Goal: Task Accomplishment & Management: Complete application form

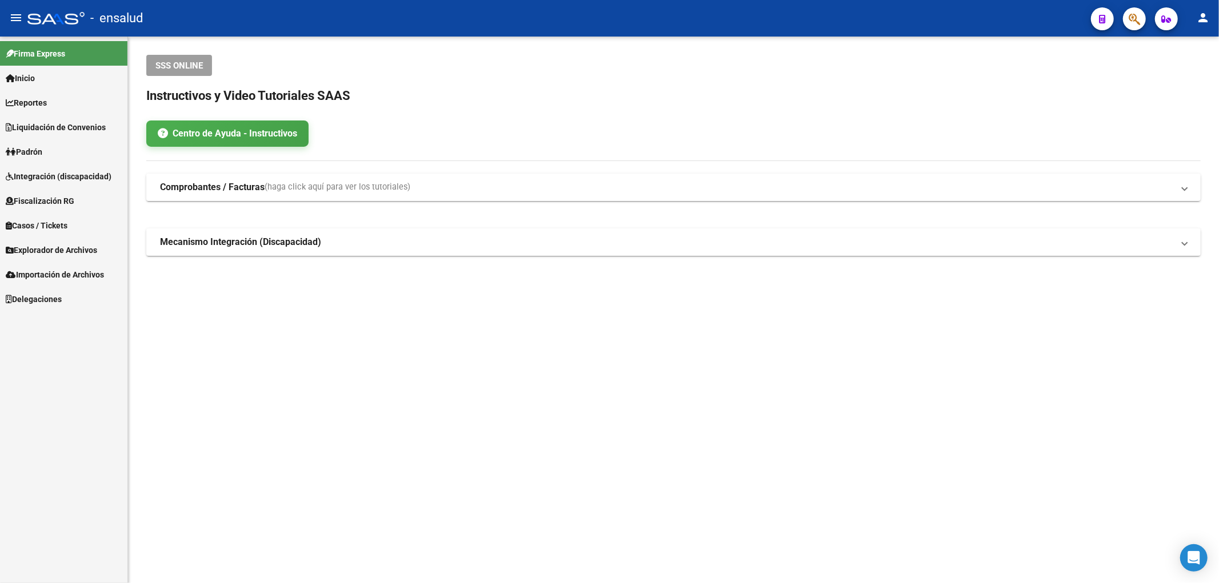
click at [54, 152] on link "Padrón" at bounding box center [63, 151] width 127 height 25
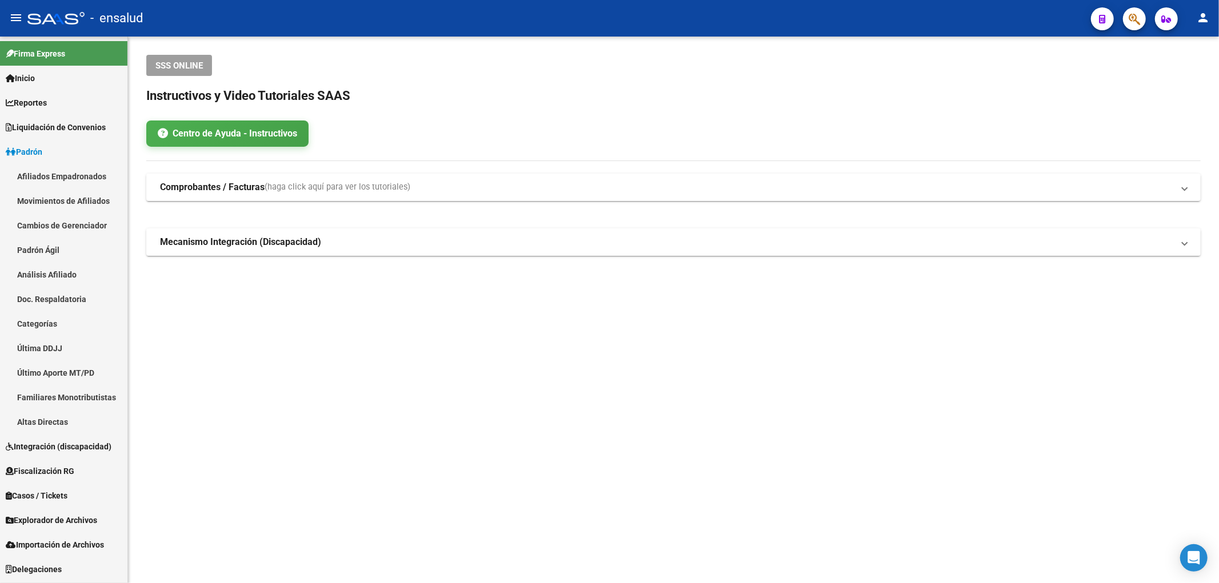
click at [56, 175] on link "Afiliados Empadronados" at bounding box center [63, 176] width 127 height 25
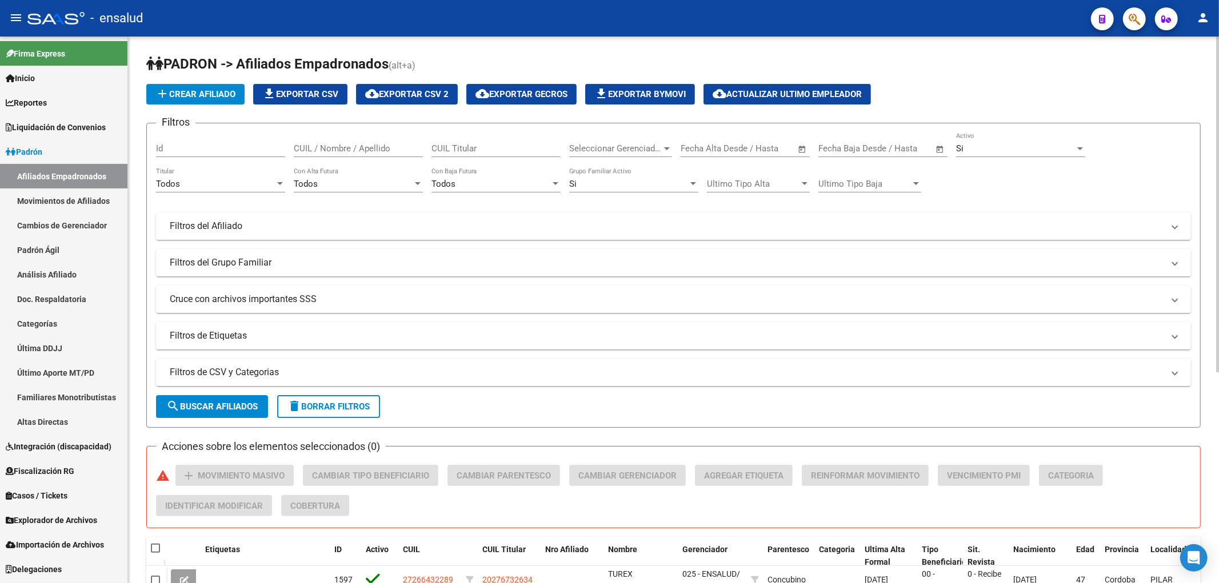
click at [379, 151] on input "CUIL / Nombre / Apellido" at bounding box center [358, 148] width 129 height 10
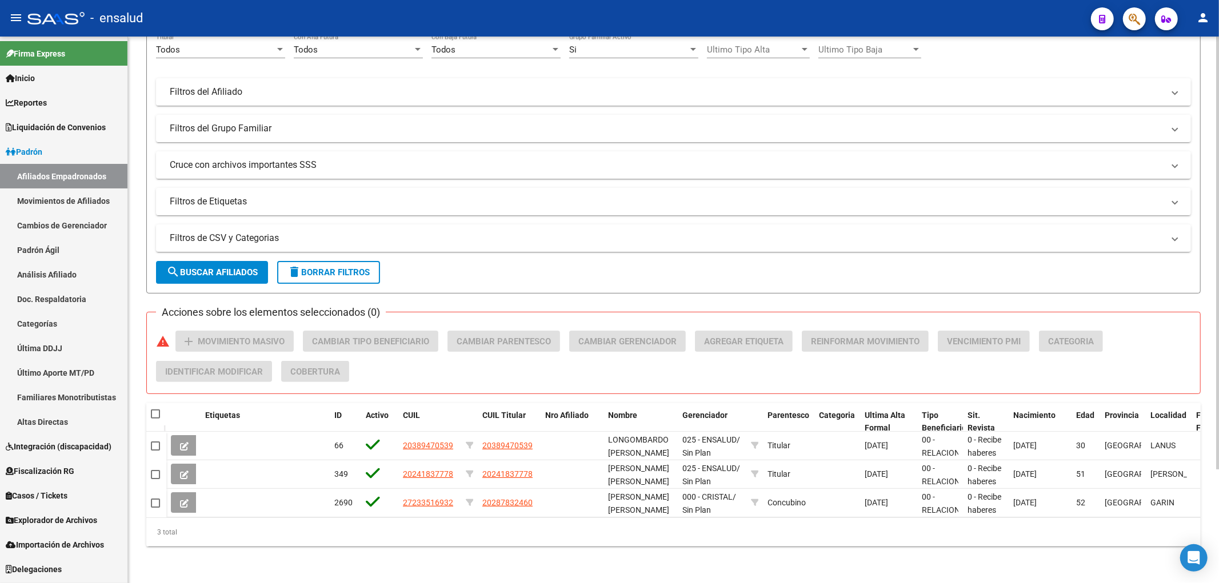
type input "[PERSON_NAME]"
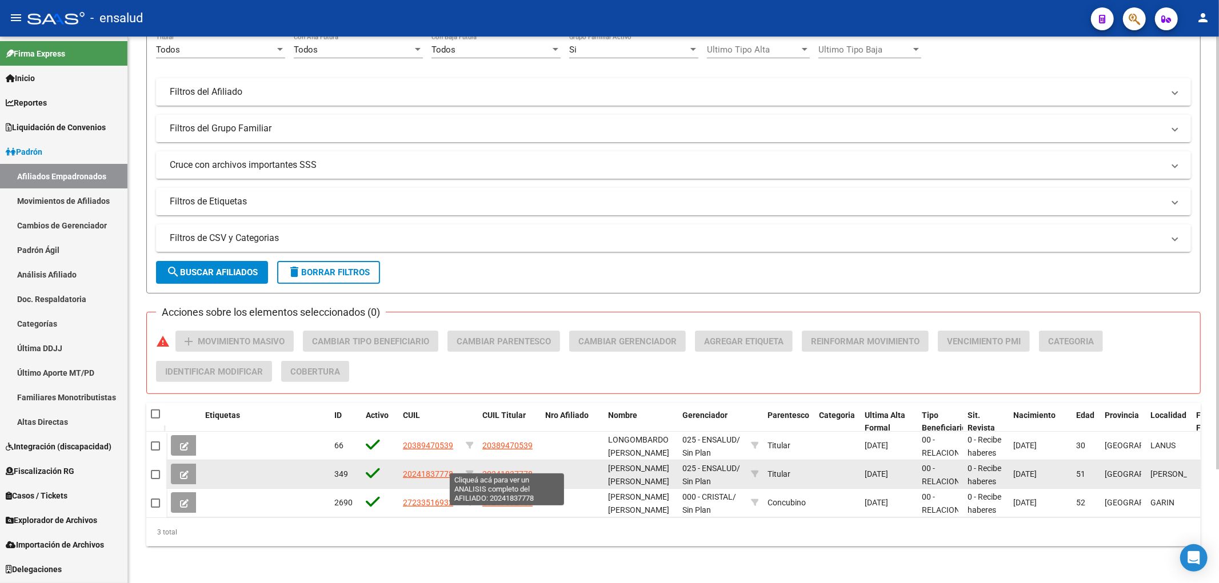
click at [506, 470] on span "20241837778" at bounding box center [507, 474] width 50 height 9
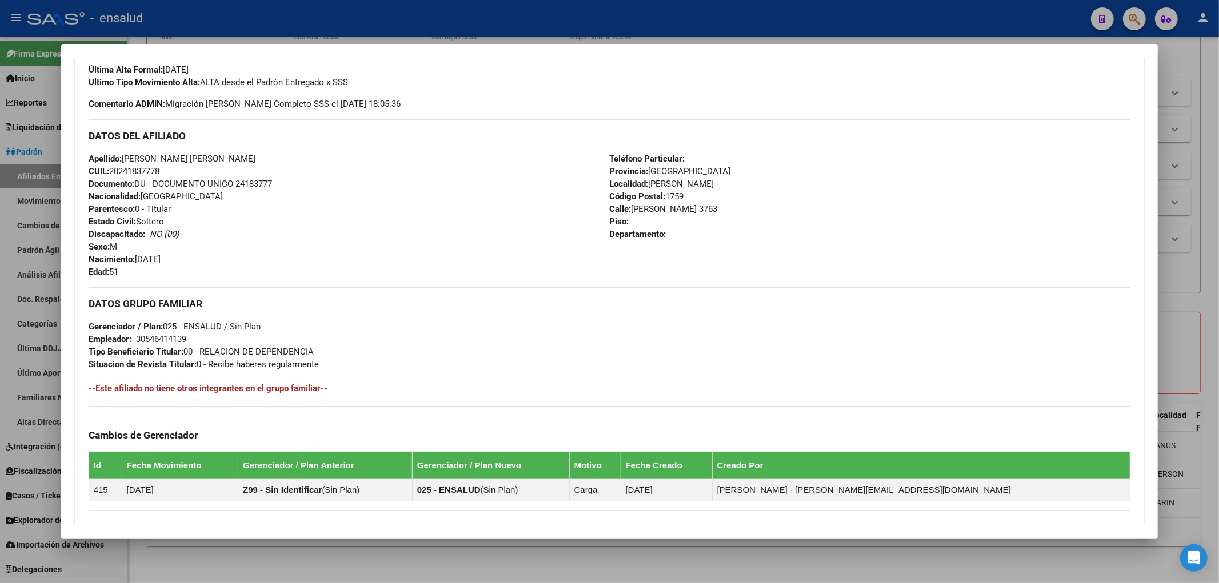
scroll to position [472, 0]
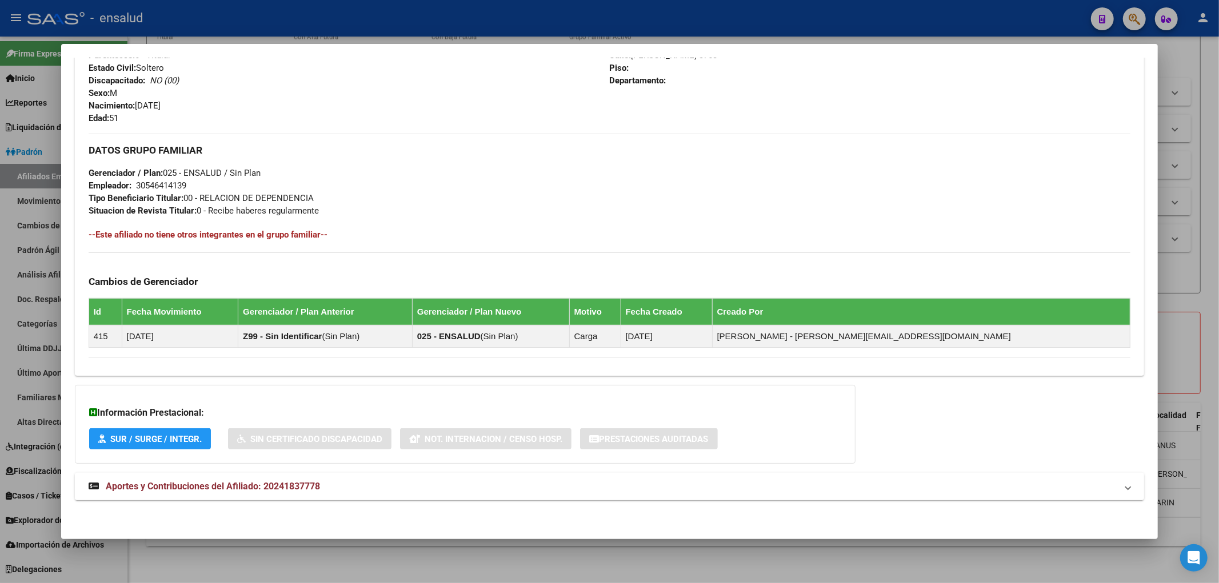
click at [127, 484] on span "Aportes y Contribuciones del Afiliado: 20241837778" at bounding box center [213, 486] width 214 height 11
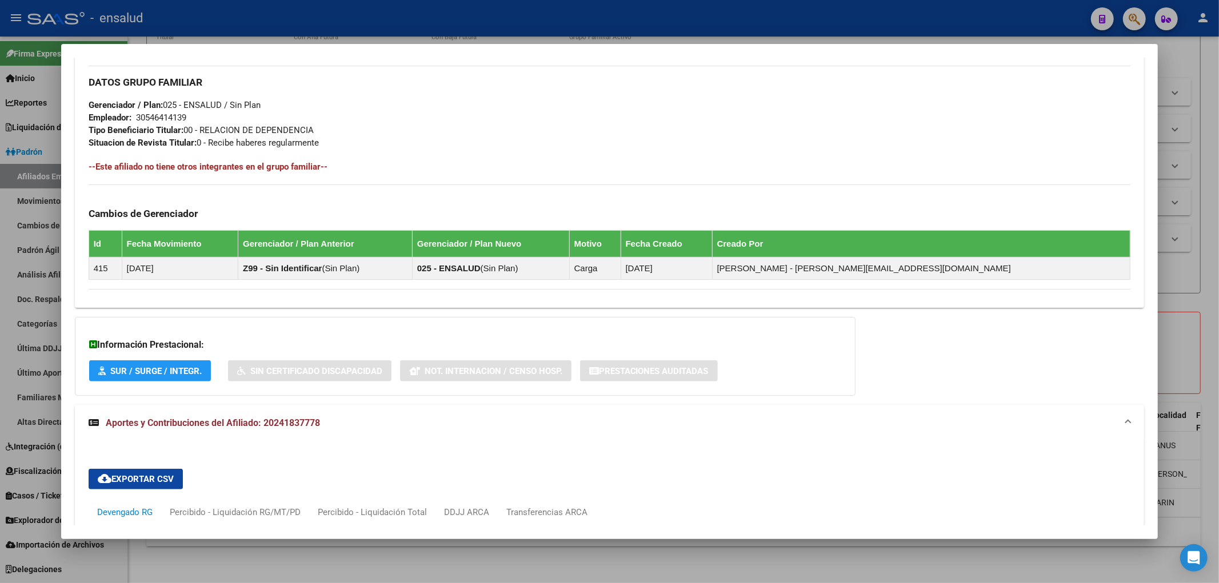
scroll to position [920, 0]
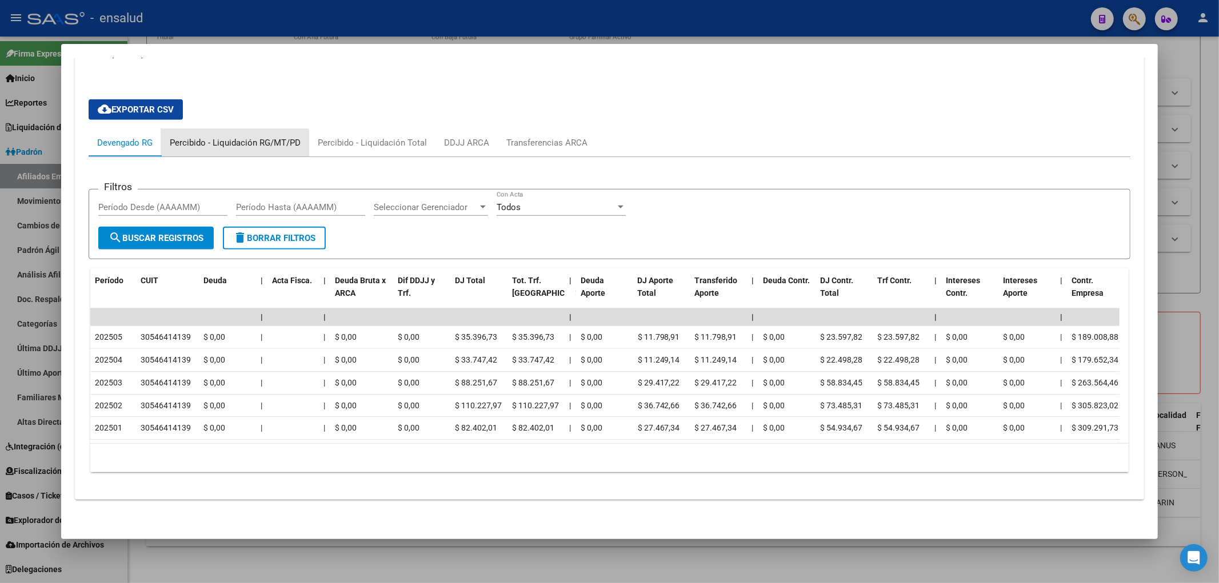
click at [217, 139] on div "Percibido - Liquidación RG/MT/PD" at bounding box center [235, 142] width 148 height 27
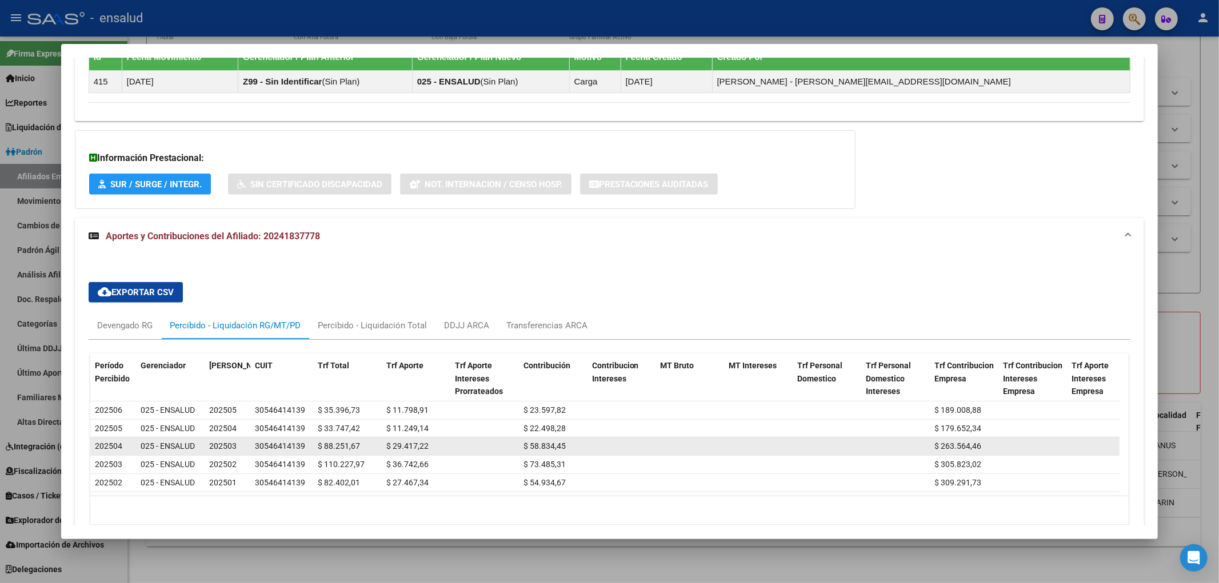
scroll to position [789, 0]
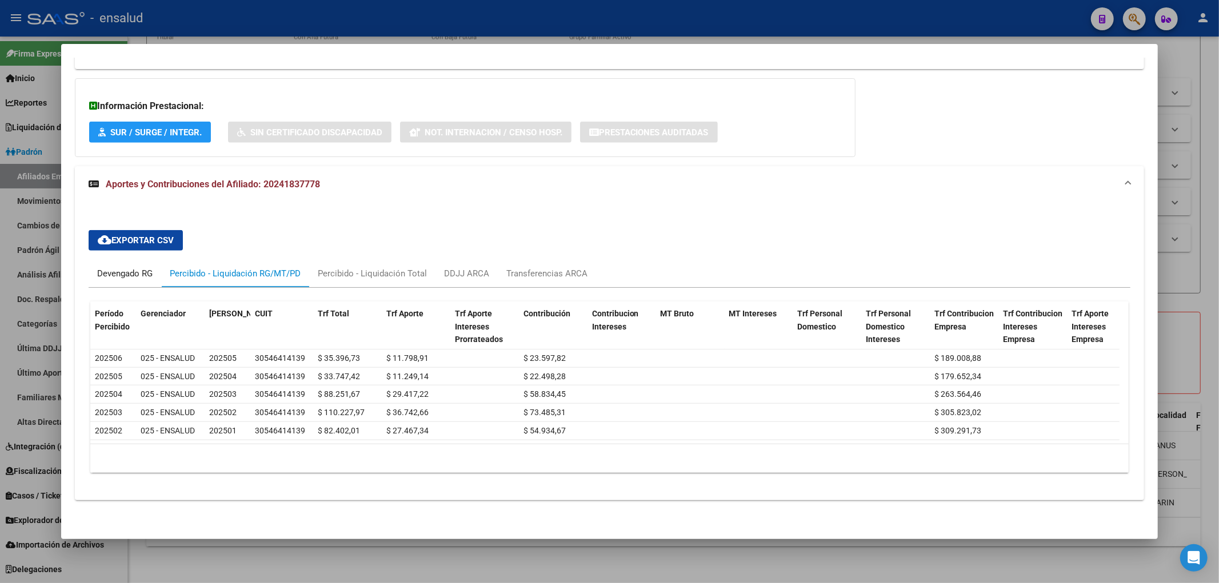
click at [113, 270] on div "Devengado RG" at bounding box center [125, 273] width 73 height 27
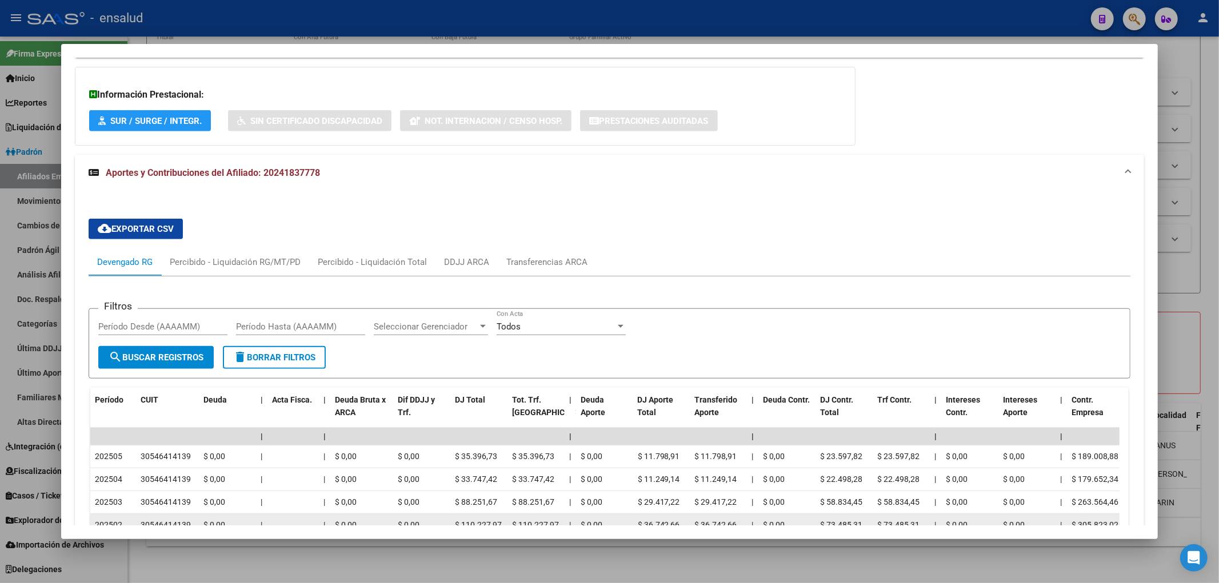
scroll to position [916, 0]
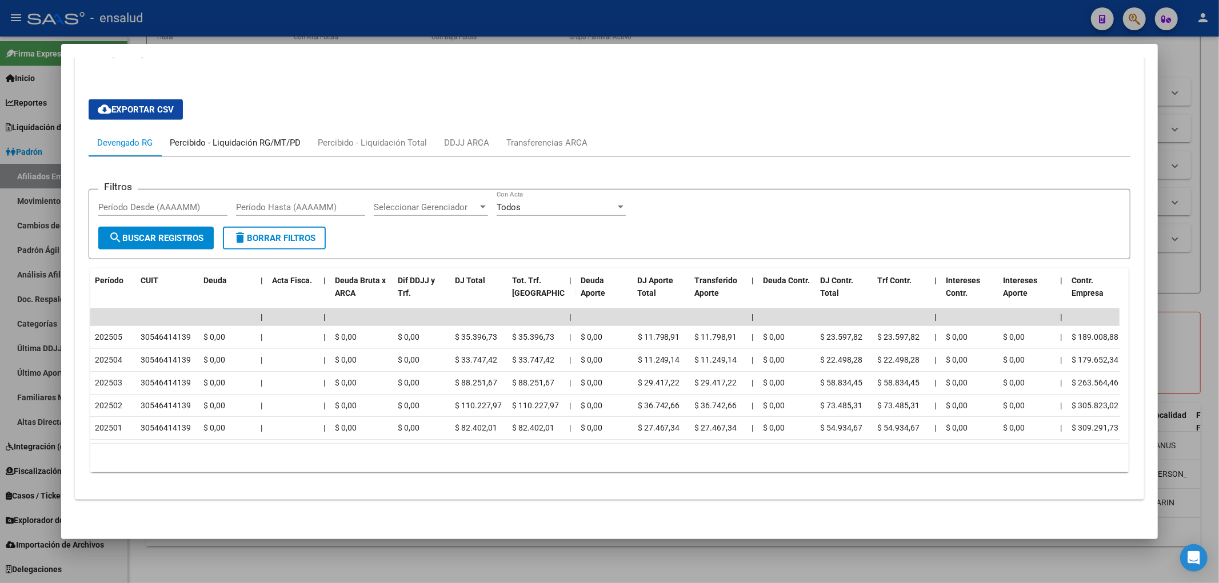
click at [216, 137] on div "Percibido - Liquidación RG/MT/PD" at bounding box center [235, 143] width 131 height 13
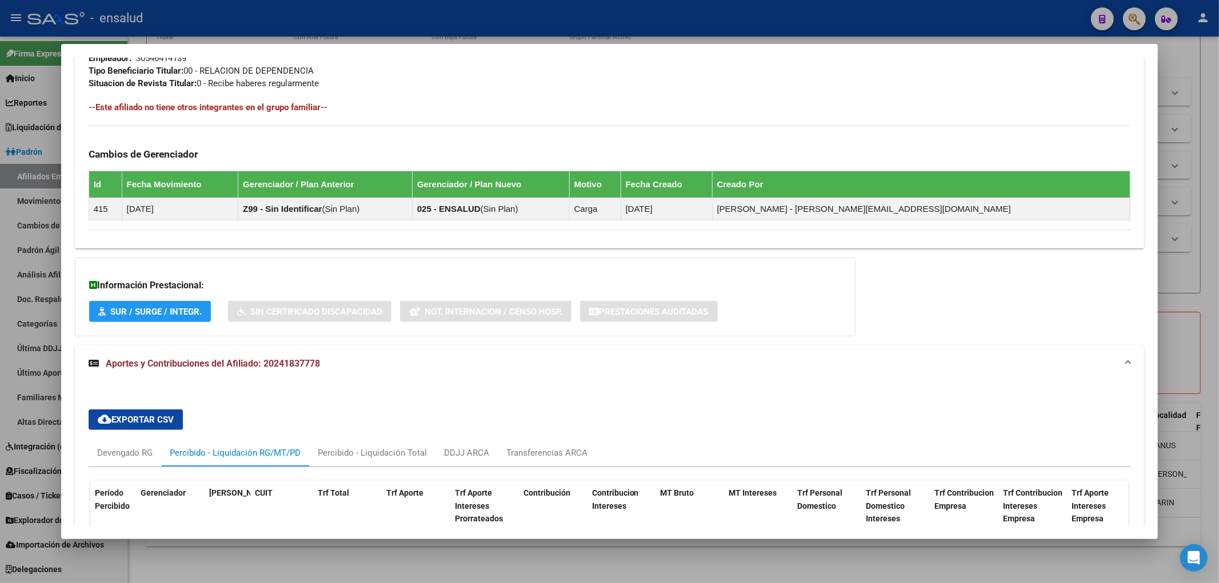
scroll to position [789, 0]
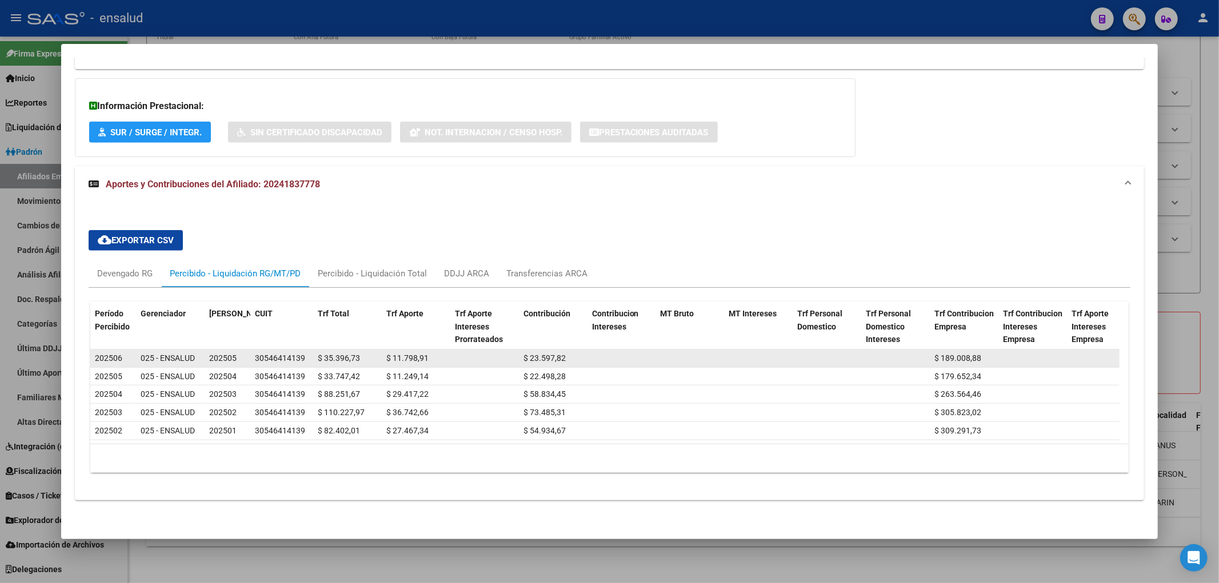
drag, startPoint x: 98, startPoint y: 345, endPoint x: 125, endPoint y: 346, distance: 26.9
click at [125, 352] on div "202506" at bounding box center [113, 358] width 37 height 13
click at [132, 355] on datatable-body-cell "202506" at bounding box center [113, 359] width 46 height 18
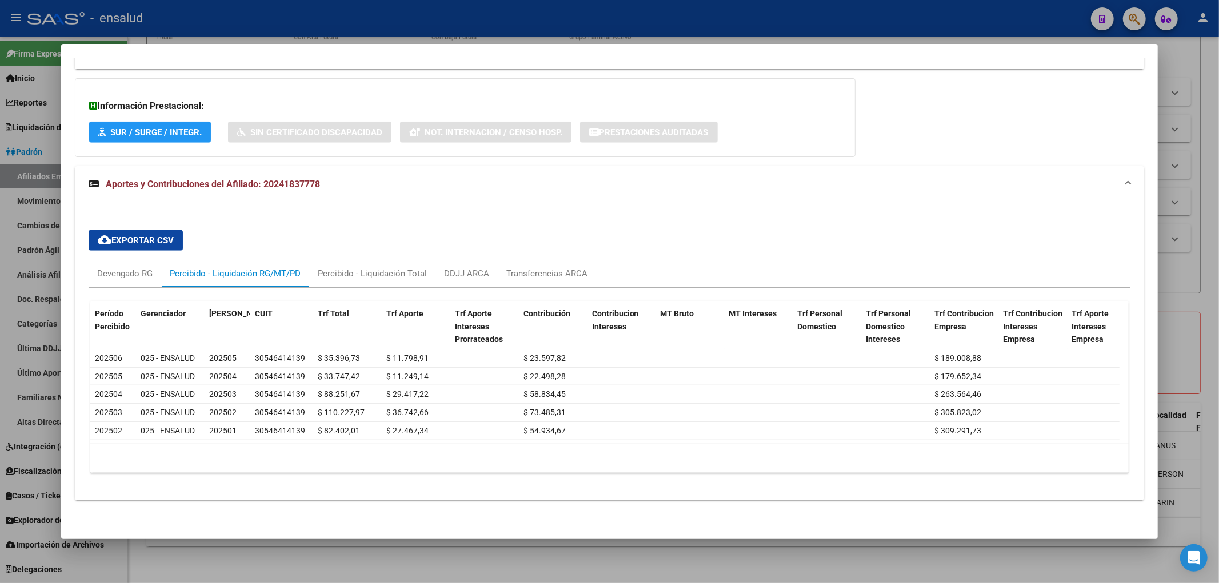
click at [295, 566] on div at bounding box center [609, 291] width 1219 height 583
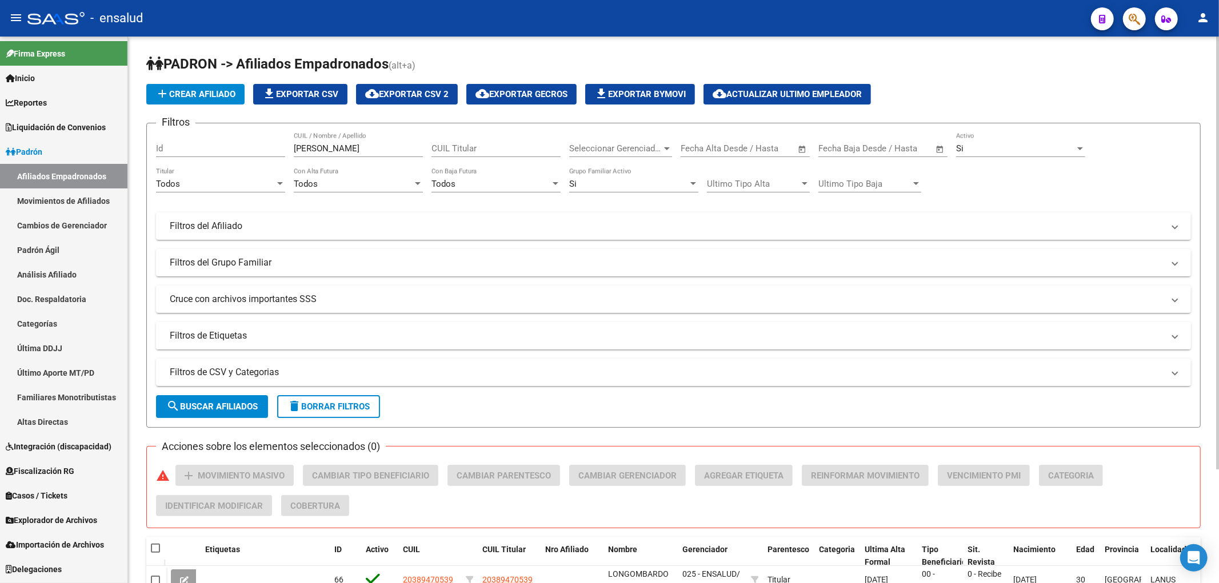
scroll to position [143, 0]
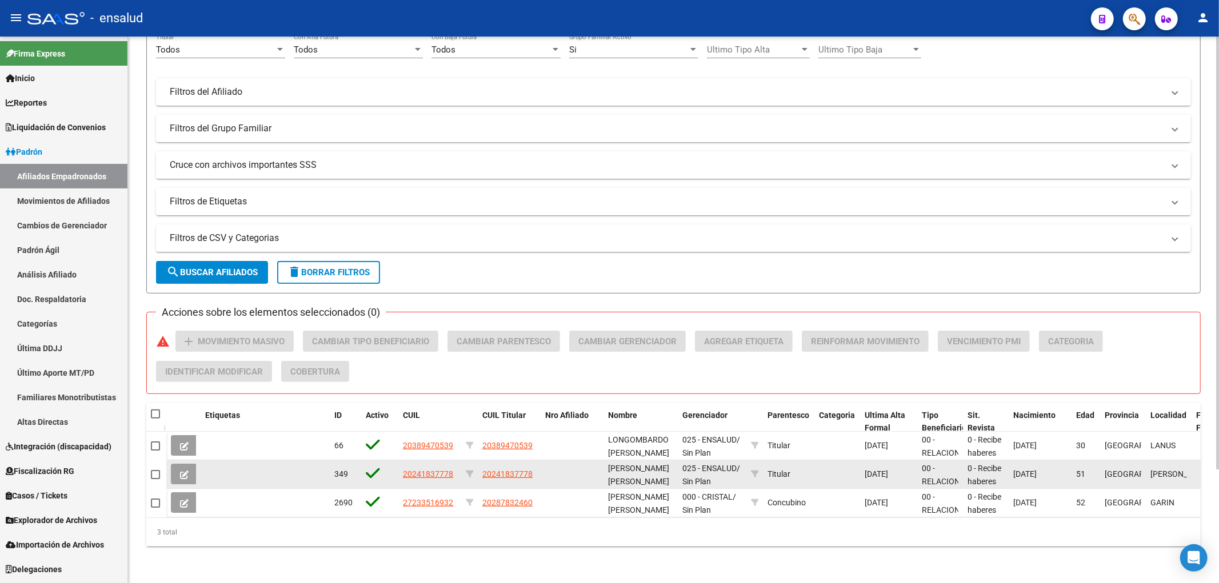
drag, startPoint x: 402, startPoint y: 470, endPoint x: 456, endPoint y: 470, distance: 54.3
click at [456, 470] on datatable-body-cell "20241837778" at bounding box center [429, 475] width 63 height 28
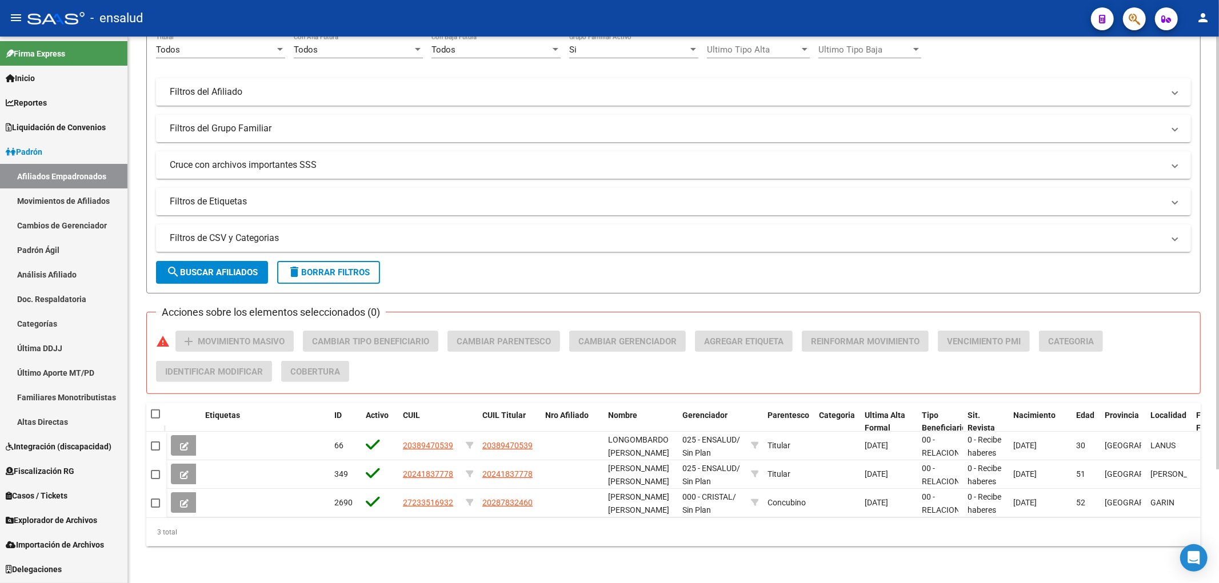
copy span "20241837778"
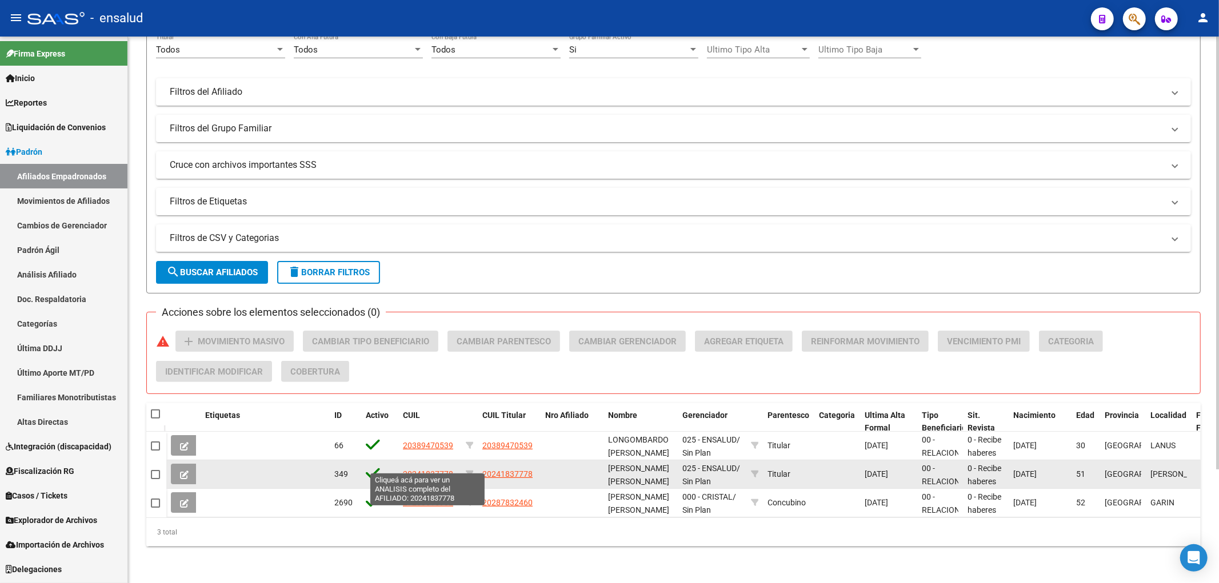
click at [416, 470] on span "20241837778" at bounding box center [428, 474] width 50 height 9
copy span "20241837778"
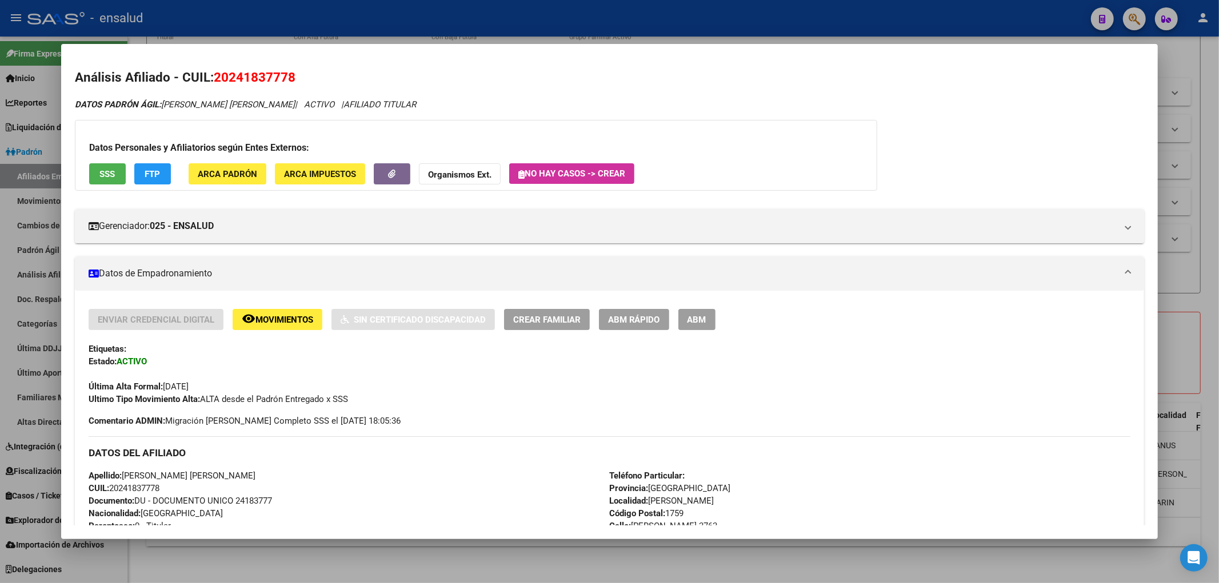
click at [640, 322] on span "ABM Rápido" at bounding box center [634, 320] width 52 height 10
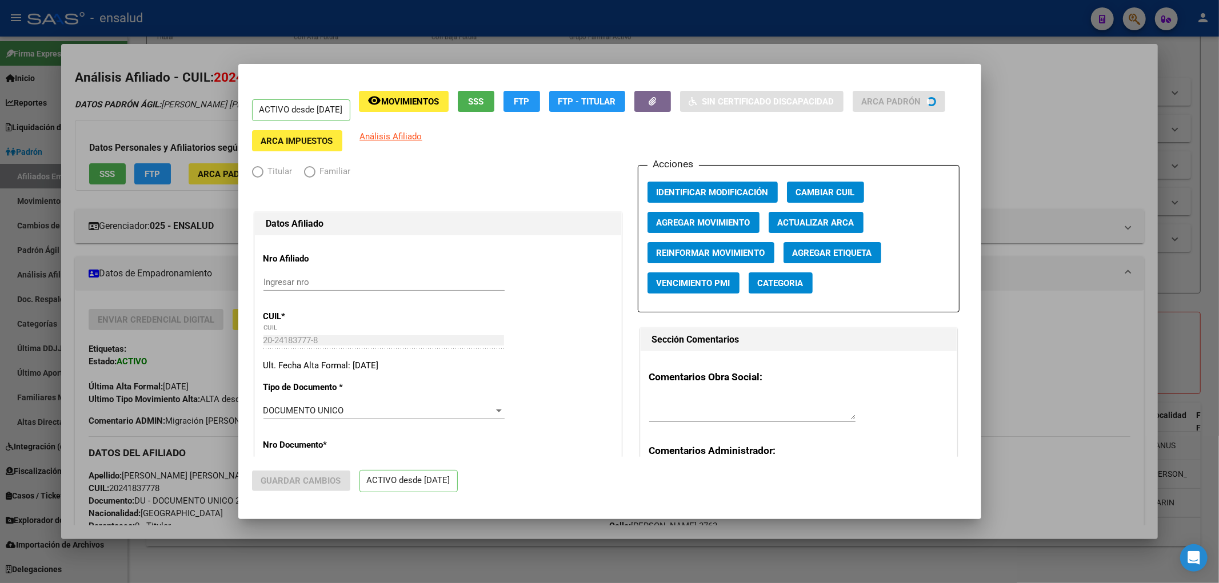
radio input "true"
type input "30-54641413-9"
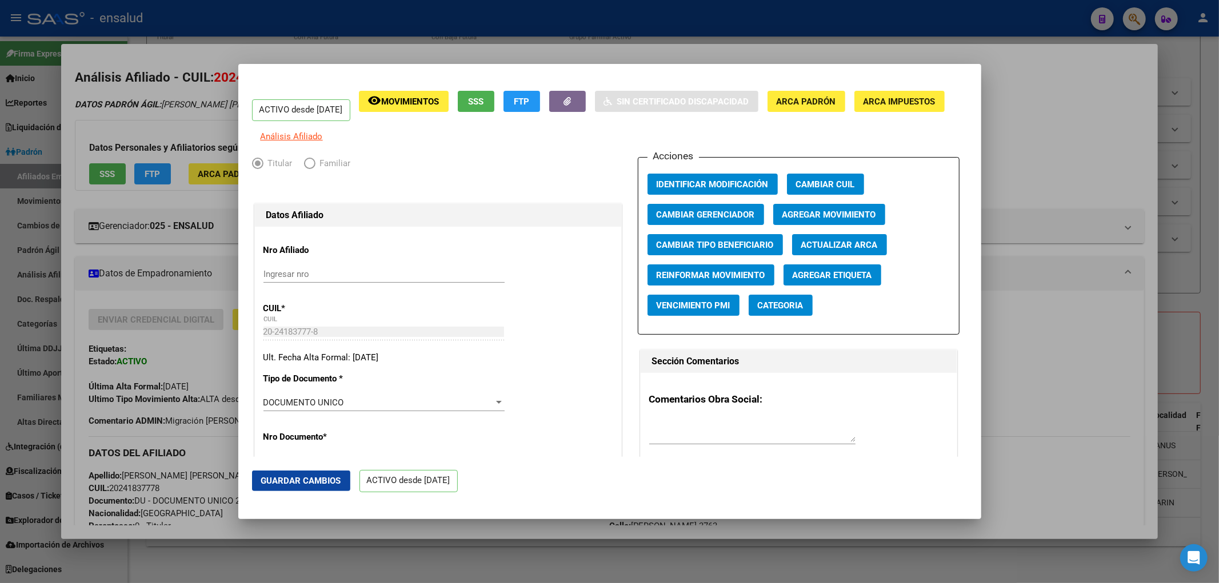
click at [838, 220] on span "Agregar Movimiento" at bounding box center [829, 215] width 94 height 10
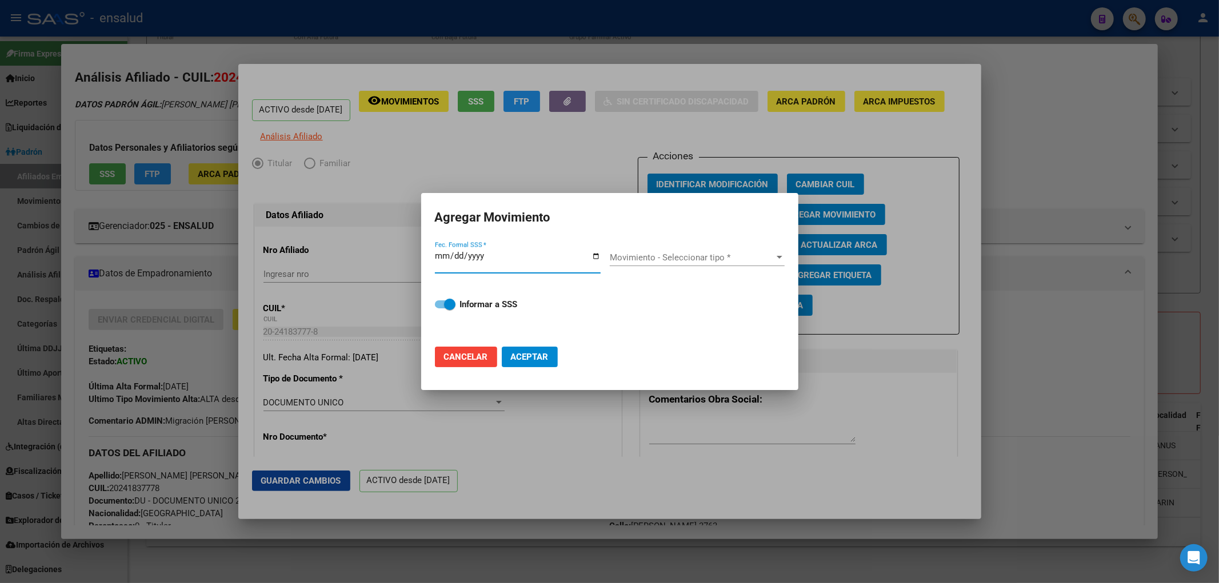
click at [593, 253] on input "Fec. Formal SSS *" at bounding box center [518, 260] width 166 height 18
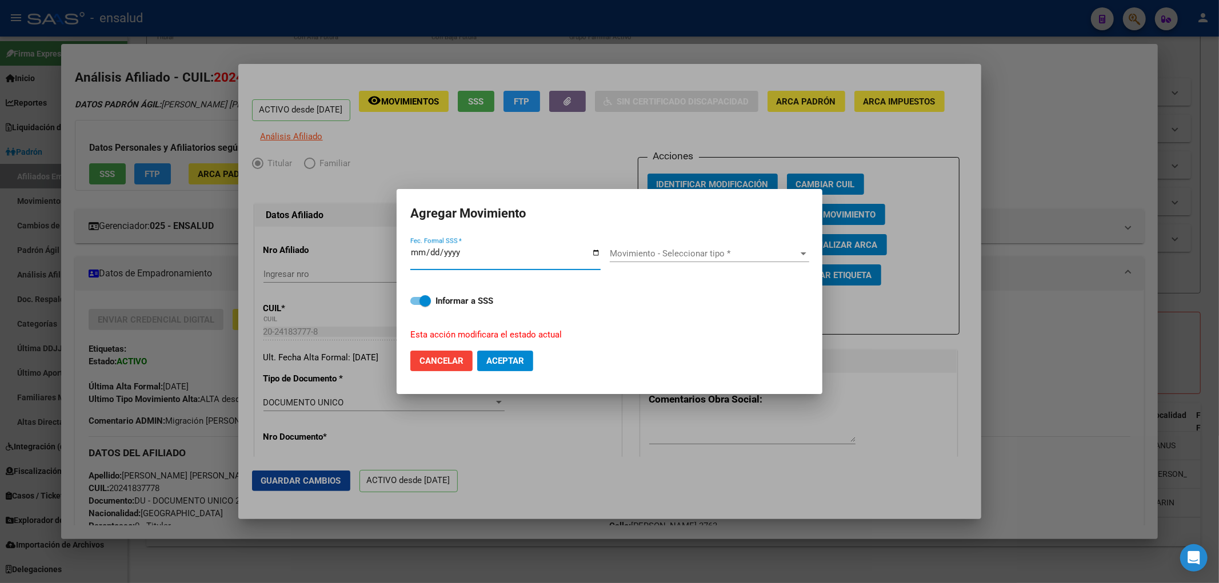
type input "[DATE]"
click at [746, 249] on span "Movimiento - Seleccionar tipo *" at bounding box center [704, 254] width 189 height 10
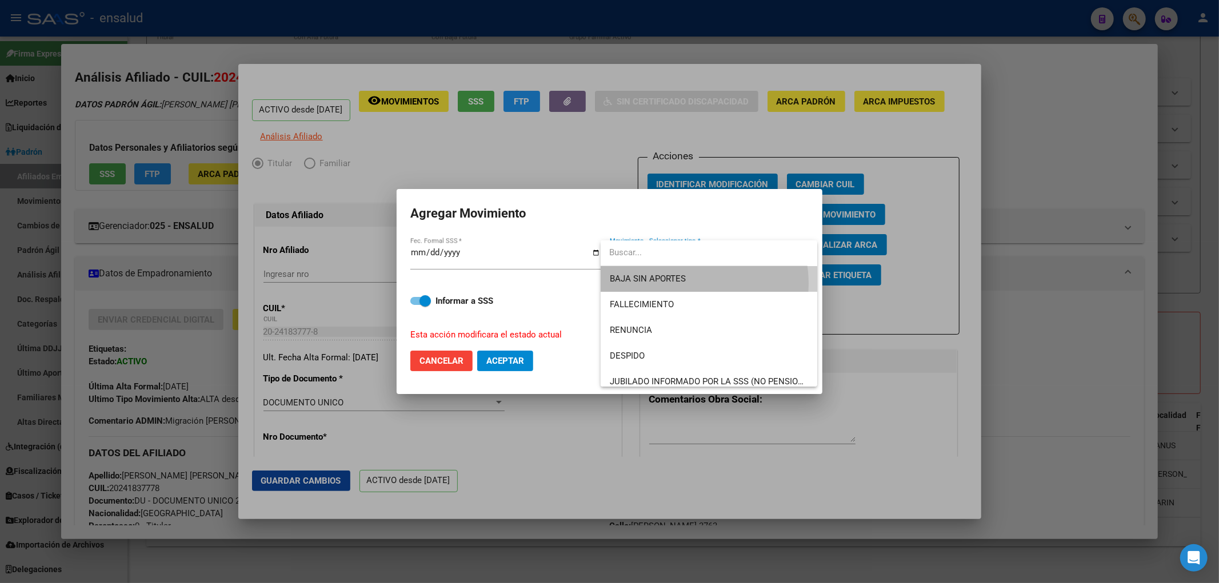
click at [690, 283] on span "BAJA SIN APORTES" at bounding box center [709, 279] width 198 height 26
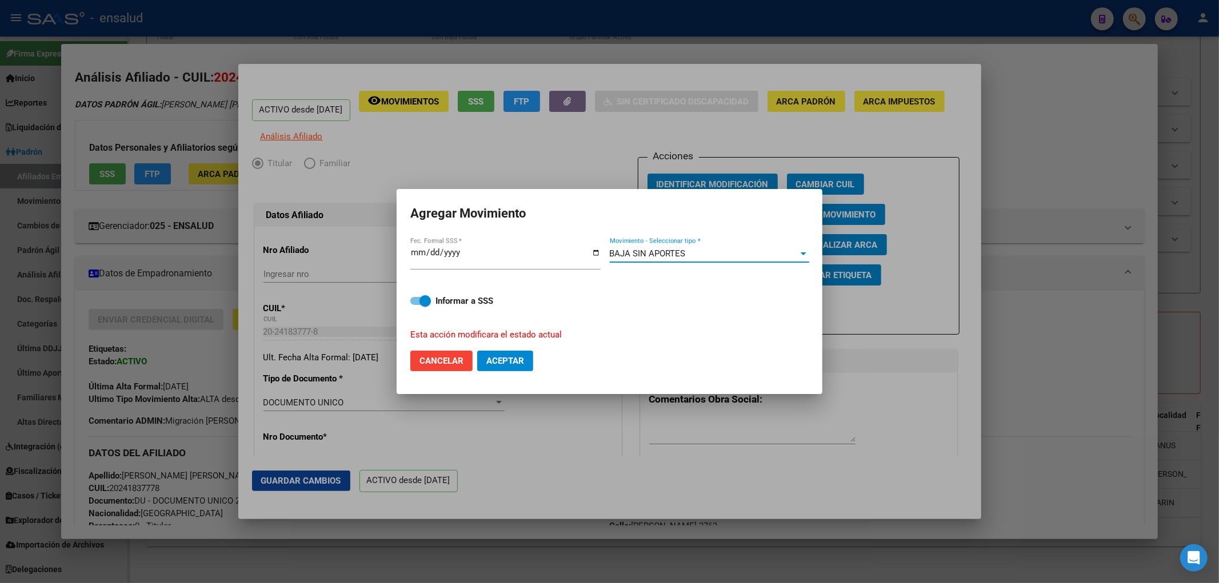
click at [522, 361] on span "Aceptar" at bounding box center [505, 361] width 38 height 10
checkbox input "false"
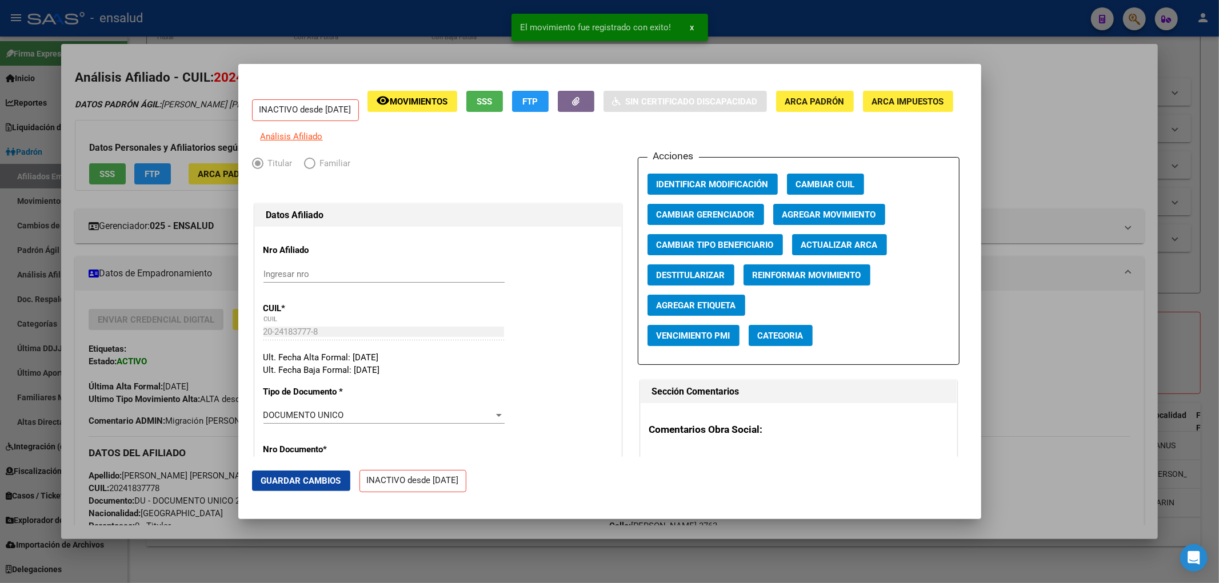
click at [590, 546] on div at bounding box center [609, 291] width 1219 height 583
